Goal: Task Accomplishment & Management: Complete application form

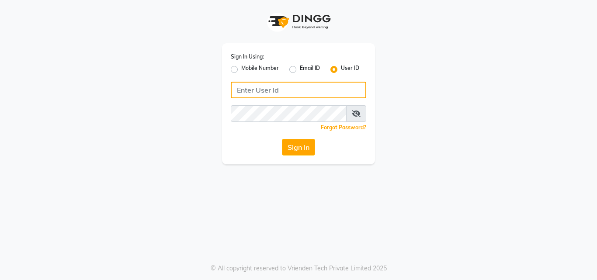
click at [297, 86] on input "Username" at bounding box center [299, 90] width 136 height 17
type input "[PERSON_NAME]"
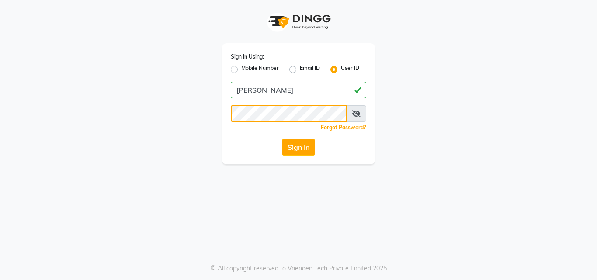
click at [282, 139] on button "Sign In" at bounding box center [298, 147] width 33 height 17
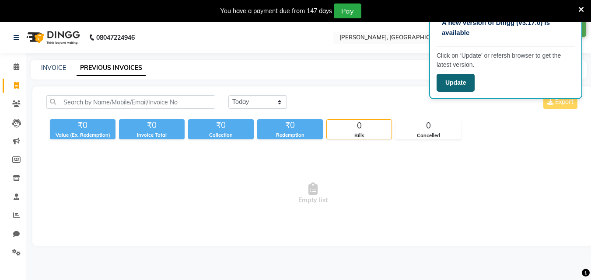
click at [449, 89] on button "Update" at bounding box center [455, 83] width 38 height 18
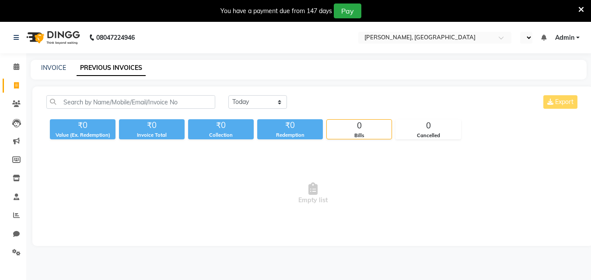
select select "en"
click at [44, 68] on link "INVOICE" at bounding box center [53, 68] width 25 height 8
select select "7874"
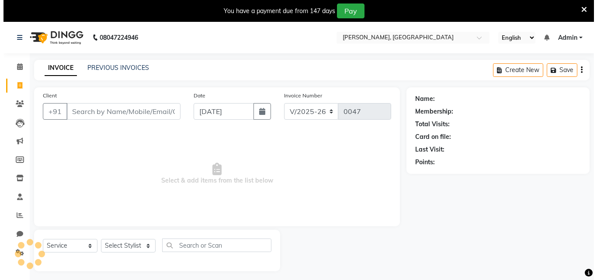
scroll to position [22, 0]
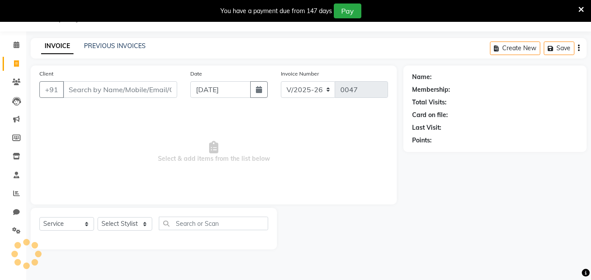
select select "product"
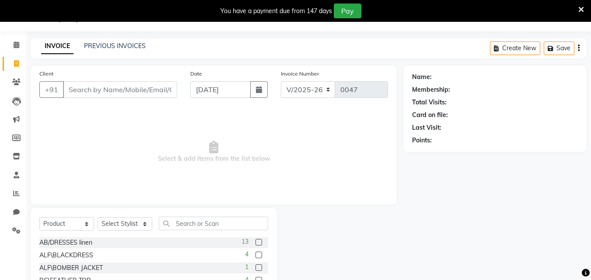
click at [83, 89] on input "Client" at bounding box center [120, 89] width 114 height 17
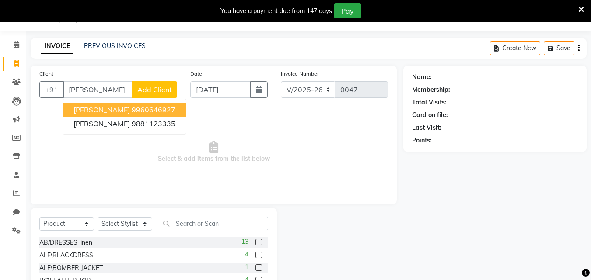
type input "[PERSON_NAME]"
click at [168, 89] on span "Add Client" at bounding box center [154, 89] width 35 height 9
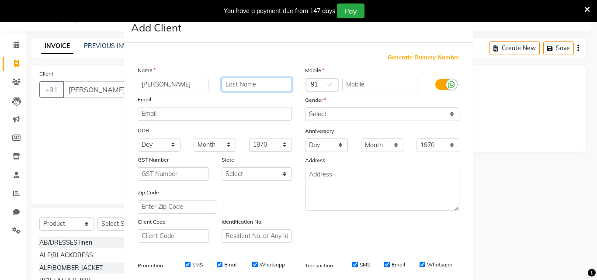
click at [244, 88] on input "text" at bounding box center [257, 85] width 71 height 14
type input "mehta"
click at [386, 84] on input "text" at bounding box center [380, 85] width 76 height 14
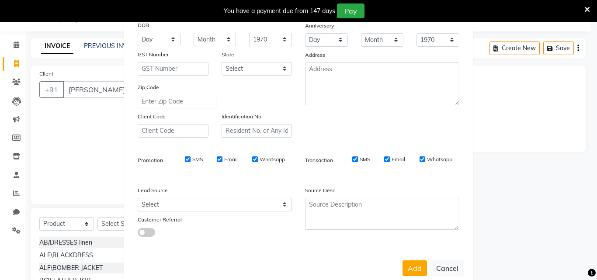
scroll to position [123, 0]
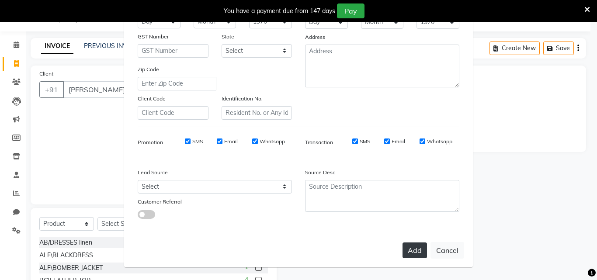
type input "8788368400"
click at [414, 251] on button "Add" at bounding box center [415, 251] width 24 height 16
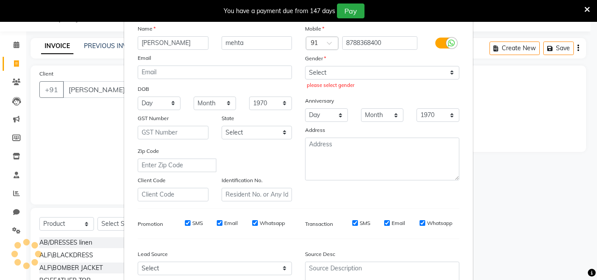
scroll to position [0, 0]
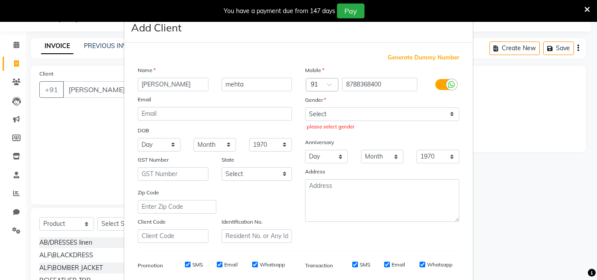
click at [412, 122] on div "Select [DEMOGRAPHIC_DATA] [DEMOGRAPHIC_DATA] Other Prefer Not To Say please sel…" at bounding box center [382, 120] width 167 height 25
click at [412, 121] on select "Select [DEMOGRAPHIC_DATA] [DEMOGRAPHIC_DATA] Other Prefer Not To Say" at bounding box center [382, 115] width 154 height 14
select select "[DEMOGRAPHIC_DATA]"
click at [305, 108] on select "Select [DEMOGRAPHIC_DATA] [DEMOGRAPHIC_DATA] Other Prefer Not To Say" at bounding box center [382, 115] width 154 height 14
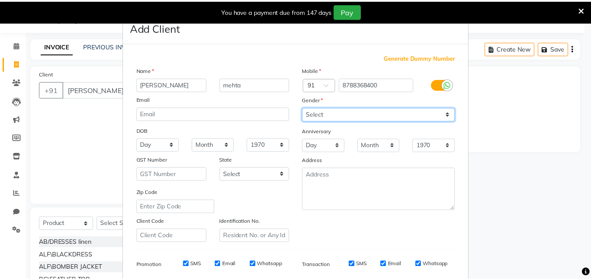
scroll to position [123, 0]
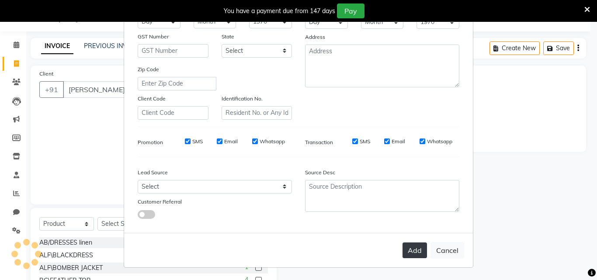
click at [403, 256] on button "Add" at bounding box center [415, 251] width 24 height 16
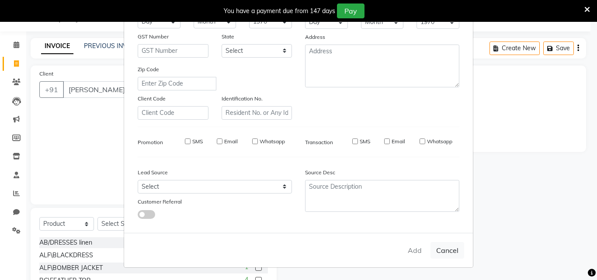
type input "8788368400"
select select
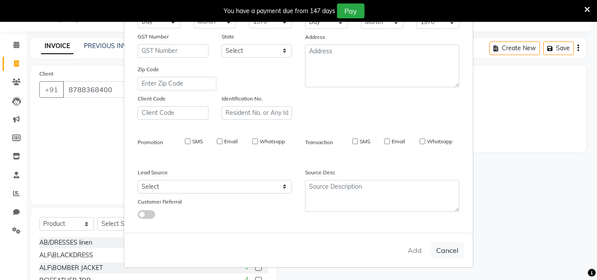
select select
checkbox input "false"
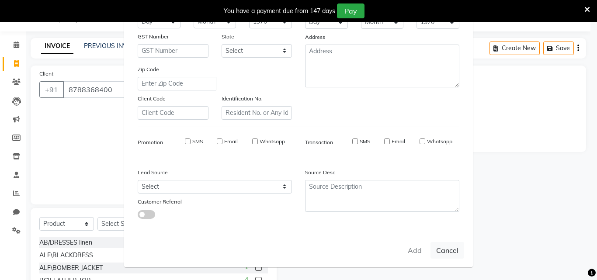
checkbox input "false"
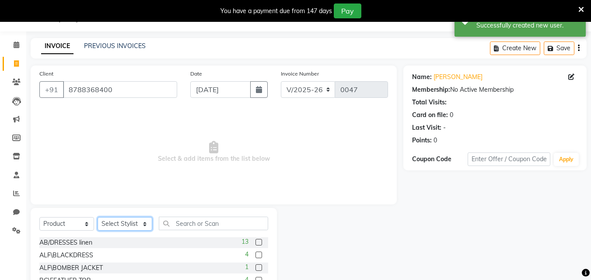
click at [129, 228] on select "Select Stylist [PERSON_NAME] [PERSON_NAME]" at bounding box center [124, 224] width 55 height 14
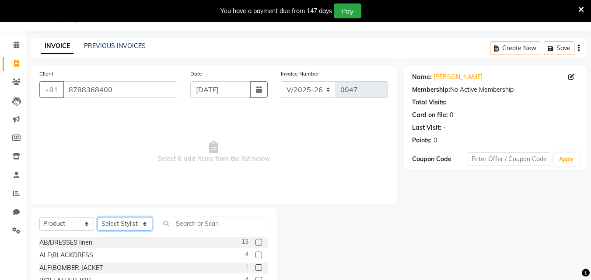
select select "71840"
click at [97, 217] on select "Select Stylist [PERSON_NAME] [PERSON_NAME]" at bounding box center [124, 224] width 55 height 14
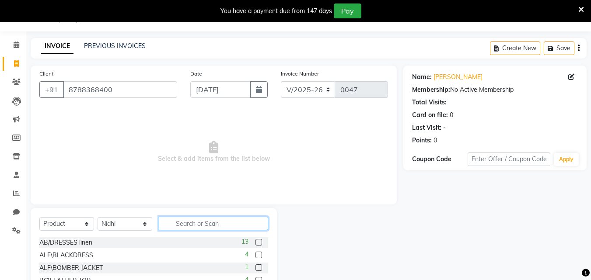
drag, startPoint x: 222, startPoint y: 224, endPoint x: 192, endPoint y: 223, distance: 29.3
click at [192, 223] on input "text" at bounding box center [213, 224] width 109 height 14
click at [193, 223] on input "text" at bounding box center [213, 224] width 109 height 14
type input "176401"
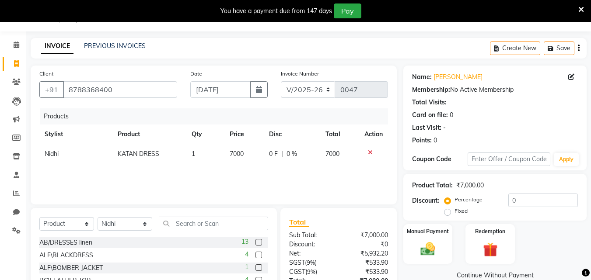
click at [289, 152] on span "0 %" at bounding box center [291, 154] width 10 height 9
select select "71840"
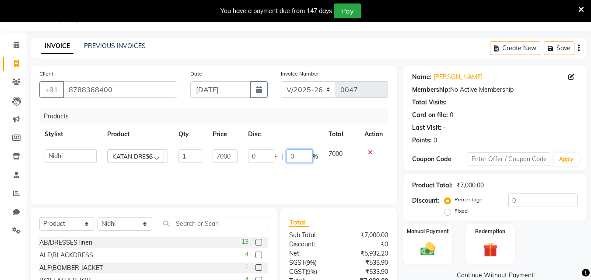
click at [298, 159] on input "0" at bounding box center [299, 157] width 26 height 14
type input "20"
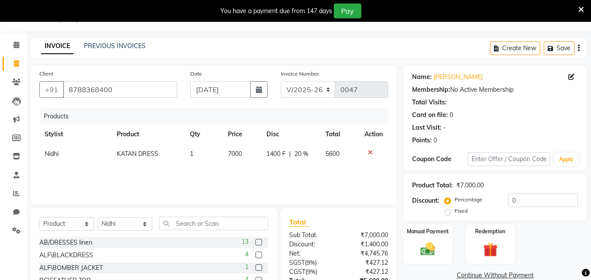
click at [297, 186] on div "Products Stylist Product Qty Price Disc Total Action [PERSON_NAME] DRESS 1 7000…" at bounding box center [213, 151] width 348 height 87
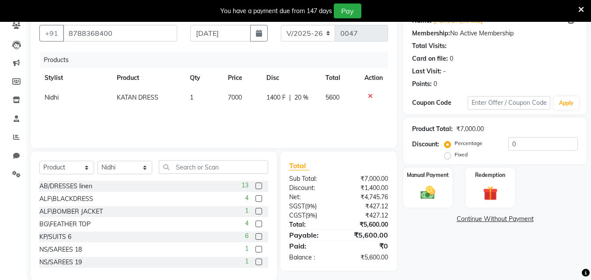
scroll to position [92, 0]
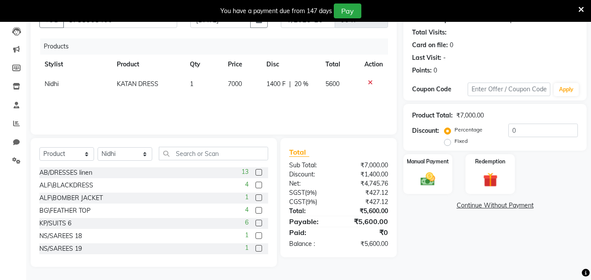
click at [580, 10] on icon at bounding box center [581, 10] width 6 height 8
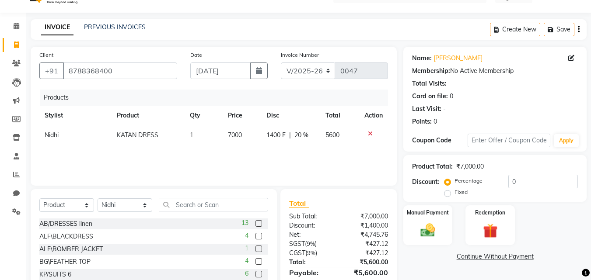
scroll to position [70, 0]
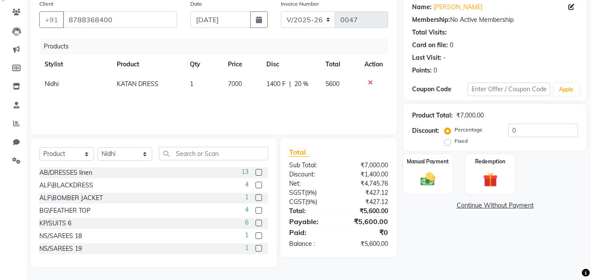
click at [579, 209] on link "Continue Without Payment" at bounding box center [495, 205] width 180 height 9
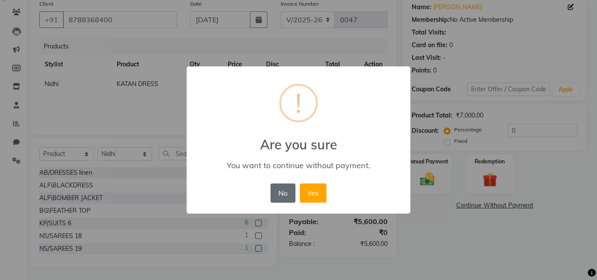
click at [292, 196] on button "No" at bounding box center [283, 193] width 24 height 19
